Goal: Task Accomplishment & Management: Use online tool/utility

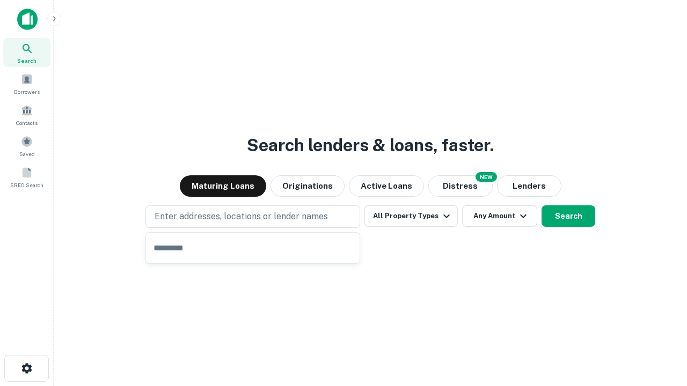
type input "**********"
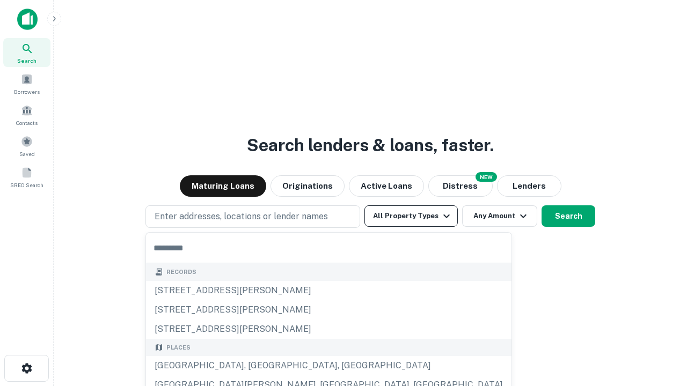
click at [411, 216] on button "All Property Types" at bounding box center [410, 216] width 93 height 21
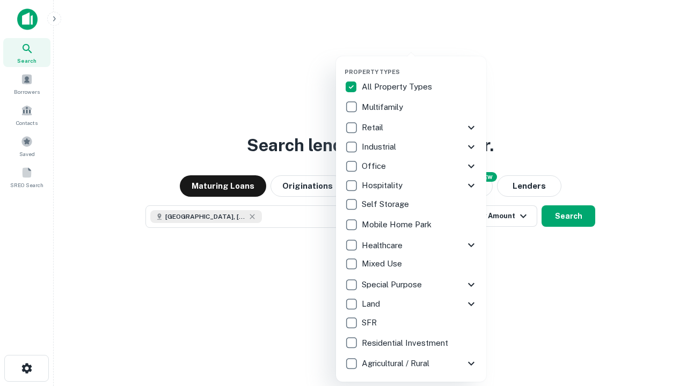
click at [420, 65] on button "button" at bounding box center [420, 65] width 150 height 1
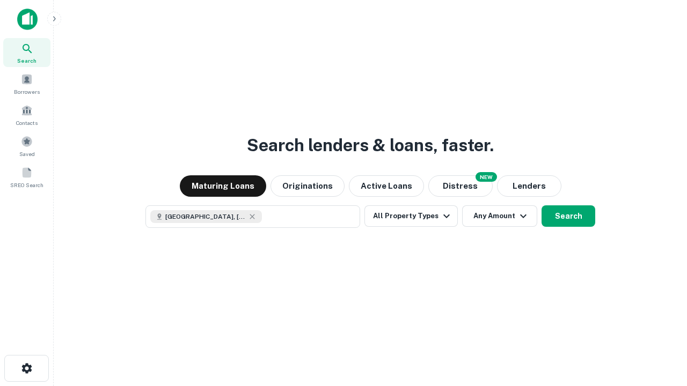
scroll to position [17, 0]
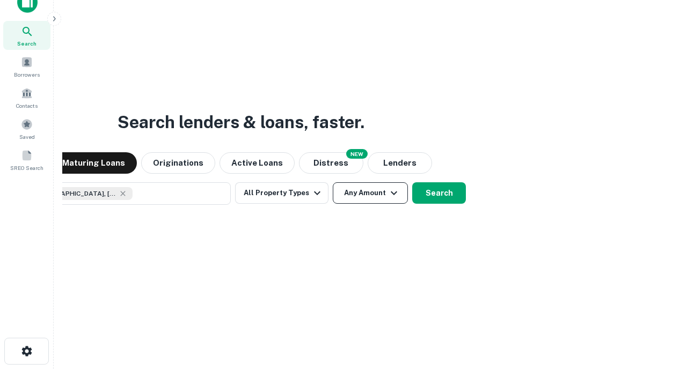
click at [333, 182] on button "Any Amount" at bounding box center [370, 192] width 75 height 21
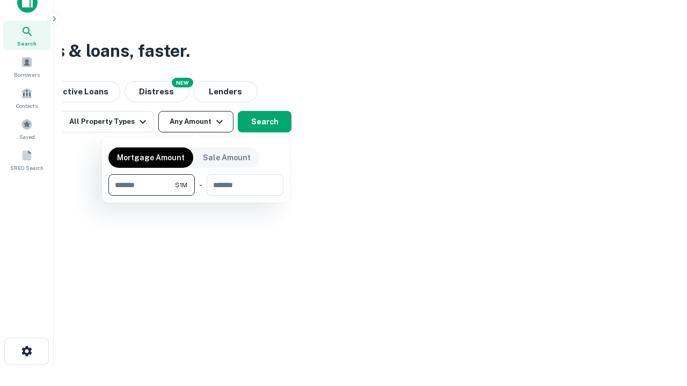
type input "*******"
click at [196, 196] on button "button" at bounding box center [195, 196] width 175 height 1
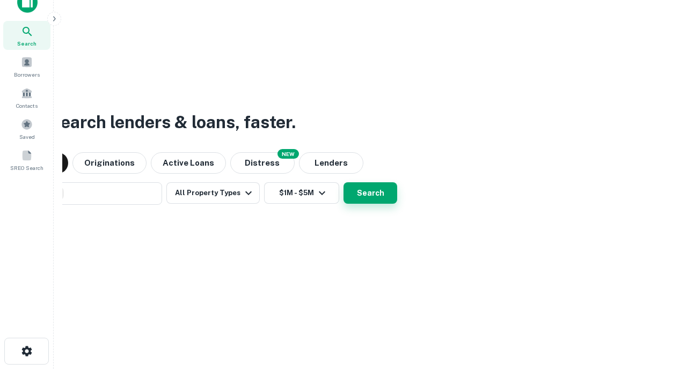
click at [343, 182] on button "Search" at bounding box center [370, 192] width 54 height 21
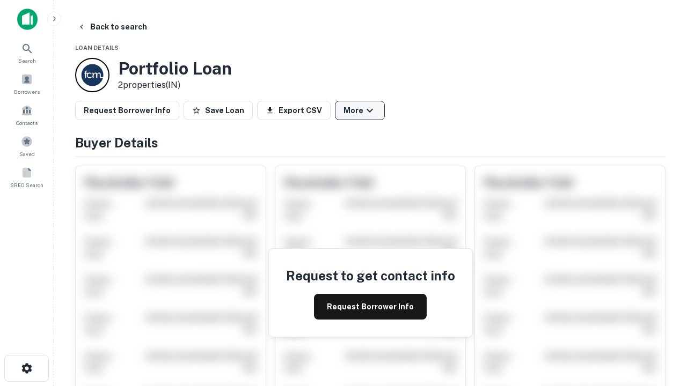
click at [360, 111] on button "More" at bounding box center [360, 110] width 50 height 19
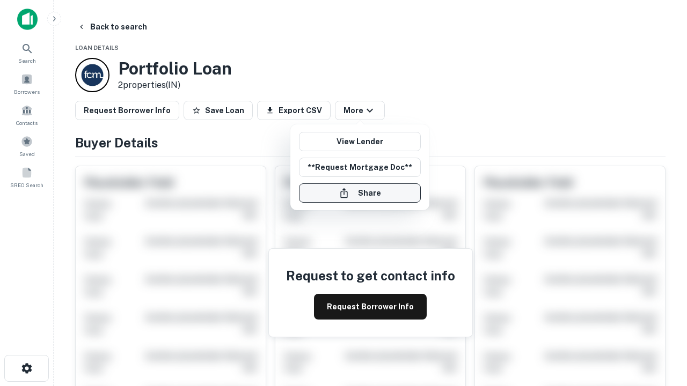
click at [360, 193] on button "Share" at bounding box center [360, 193] width 122 height 19
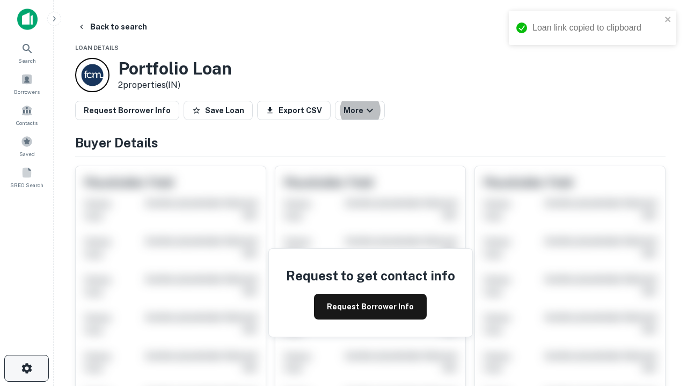
click at [26, 369] on icon "button" at bounding box center [26, 368] width 13 height 13
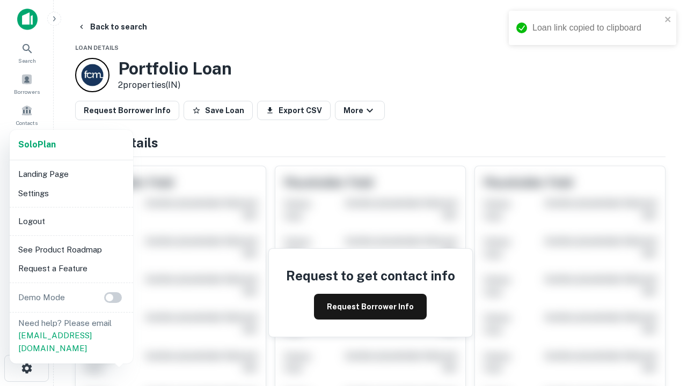
click at [71, 221] on li "Logout" at bounding box center [71, 221] width 115 height 19
